Goal: Navigation & Orientation: Find specific page/section

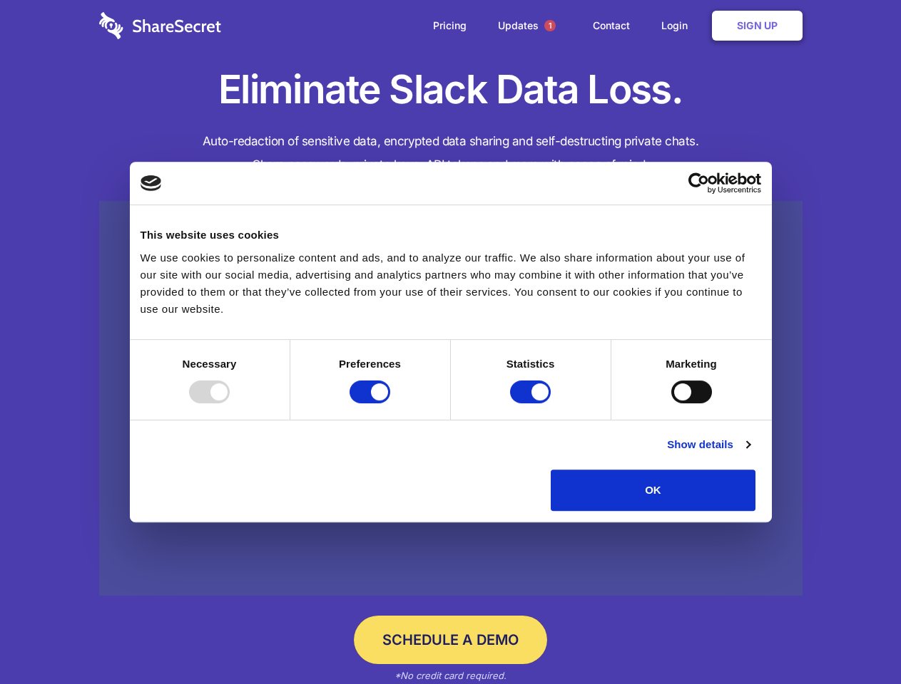
click at [230, 404] on div at bounding box center [209, 392] width 41 height 23
click at [390, 404] on input "Preferences" at bounding box center [369, 392] width 41 height 23
checkbox input "false"
click at [532, 404] on input "Statistics" at bounding box center [530, 392] width 41 height 23
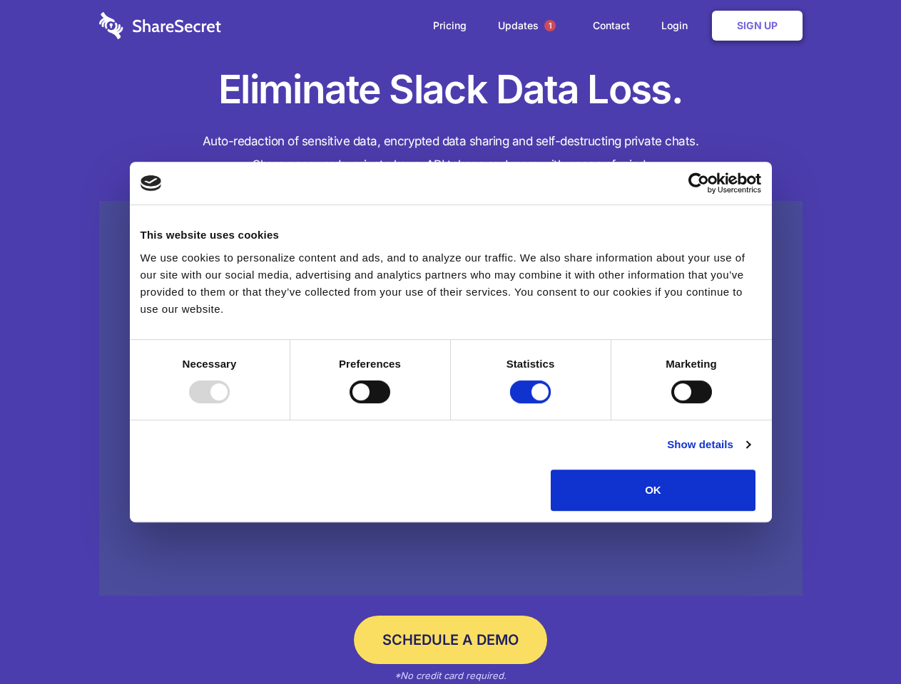
checkbox input "false"
click at [671, 404] on input "Marketing" at bounding box center [691, 392] width 41 height 23
checkbox input "true"
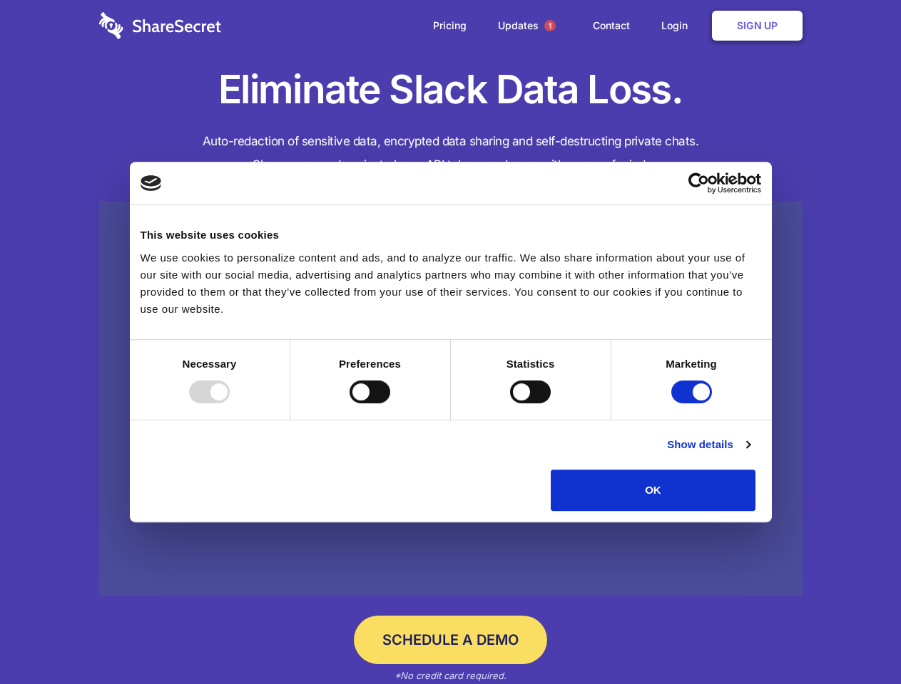
click at [749, 453] on link "Show details" at bounding box center [708, 444] width 83 height 17
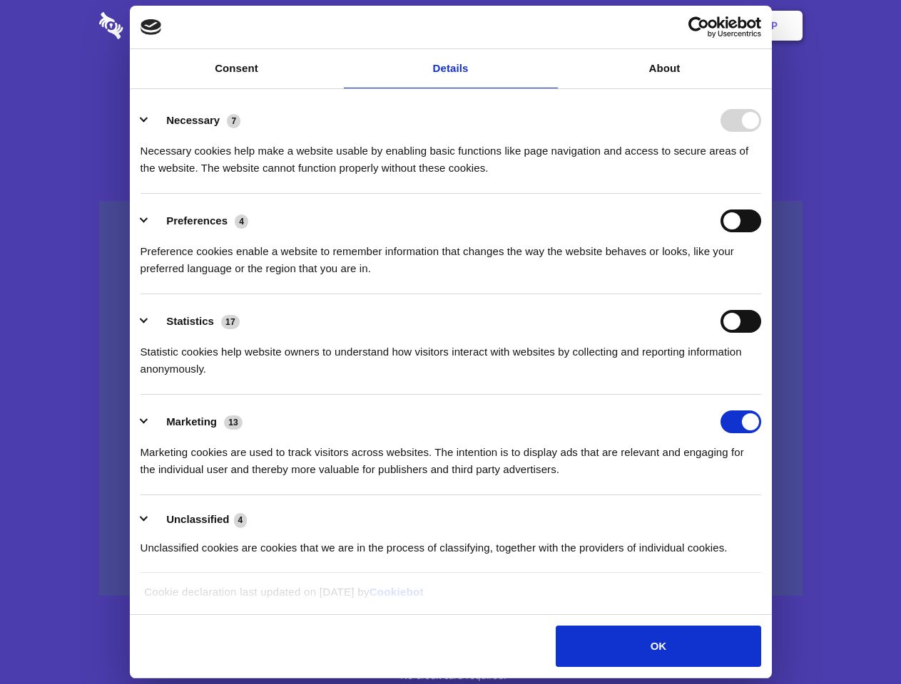
click at [761, 194] on li "Necessary 7 Necessary cookies help make a website usable by enabling basic func…" at bounding box center [450, 143] width 620 height 101
click at [549, 26] on span "1" at bounding box center [549, 25] width 11 height 11
